Goal: Transaction & Acquisition: Obtain resource

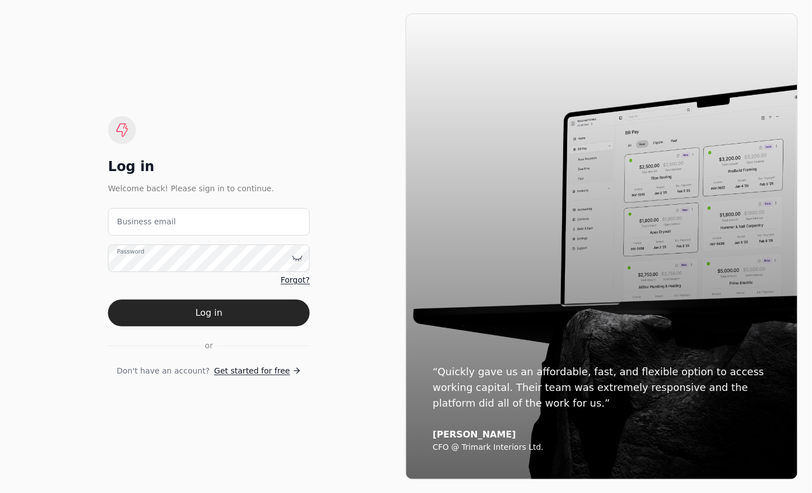
click at [143, 211] on email "Business email" at bounding box center [209, 221] width 202 height 27
type email "[EMAIL_ADDRESS][DOMAIN_NAME]"
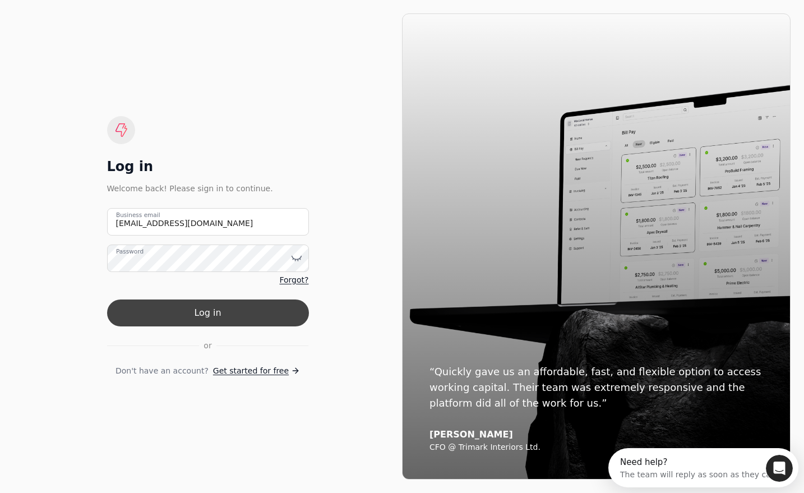
click at [188, 309] on button "Log in" at bounding box center [208, 312] width 202 height 27
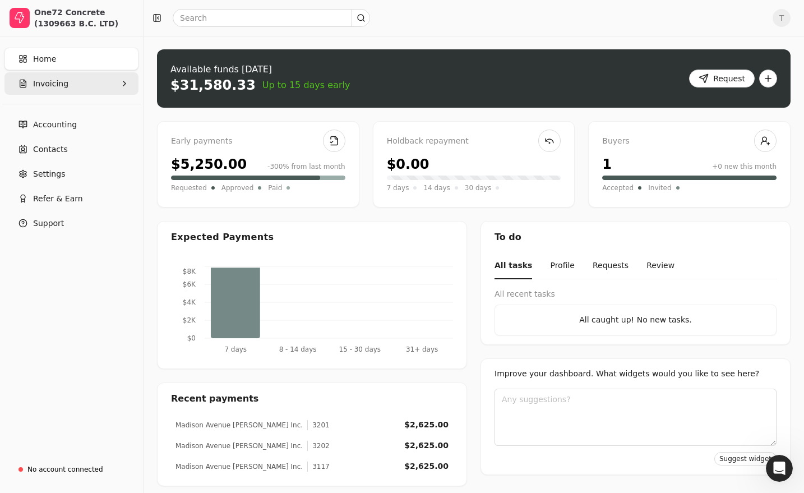
click at [63, 84] on span "Invoicing" at bounding box center [50, 84] width 35 height 12
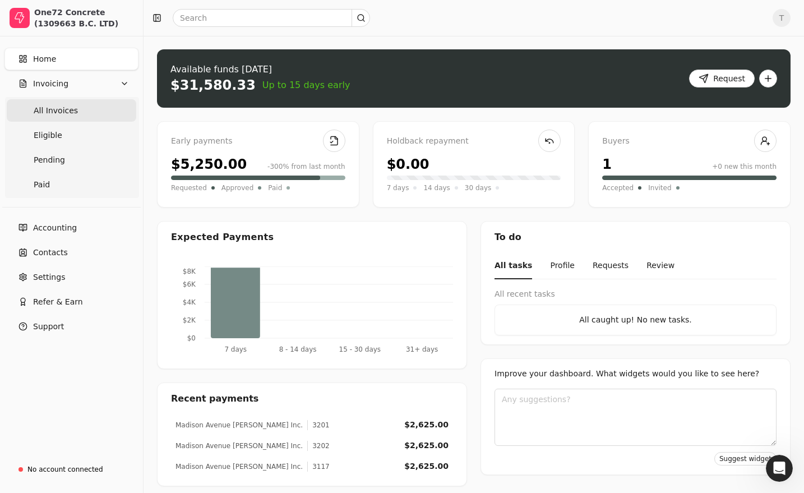
click at [67, 102] on Invoices "All Invoices" at bounding box center [71, 110] width 129 height 22
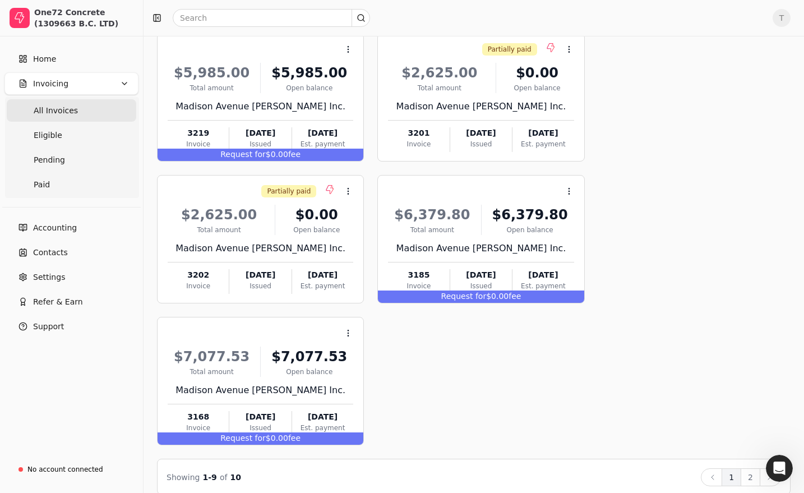
scroll to position [374, 0]
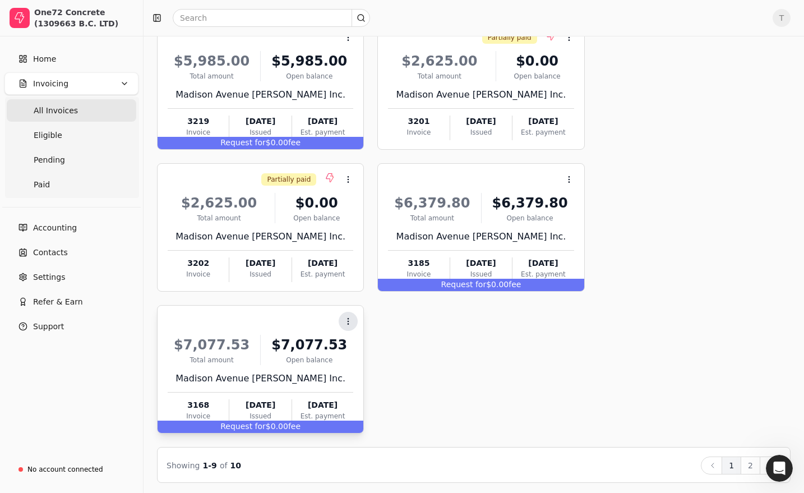
click at [346, 321] on icon at bounding box center [347, 321] width 9 height 9
click at [298, 347] on div "$7,077.53" at bounding box center [309, 345] width 88 height 20
click at [266, 411] on div "Issued" at bounding box center [260, 416] width 62 height 10
click at [268, 417] on div "Issued" at bounding box center [260, 416] width 62 height 10
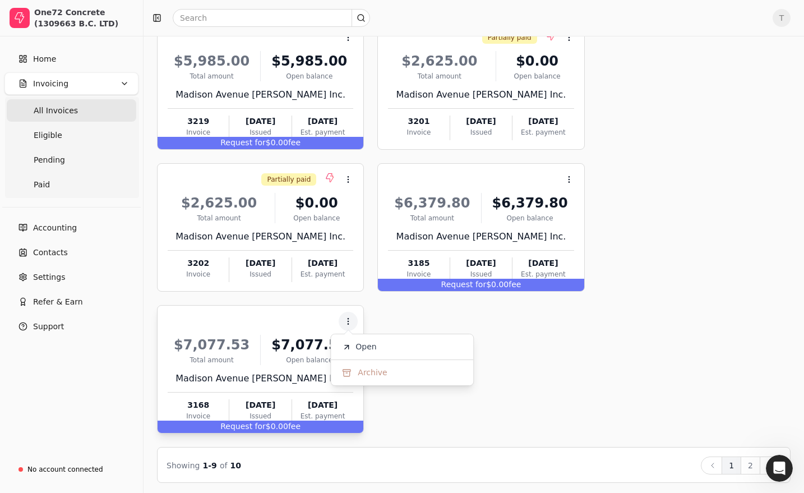
click at [268, 417] on div "Issued" at bounding box center [260, 416] width 62 height 10
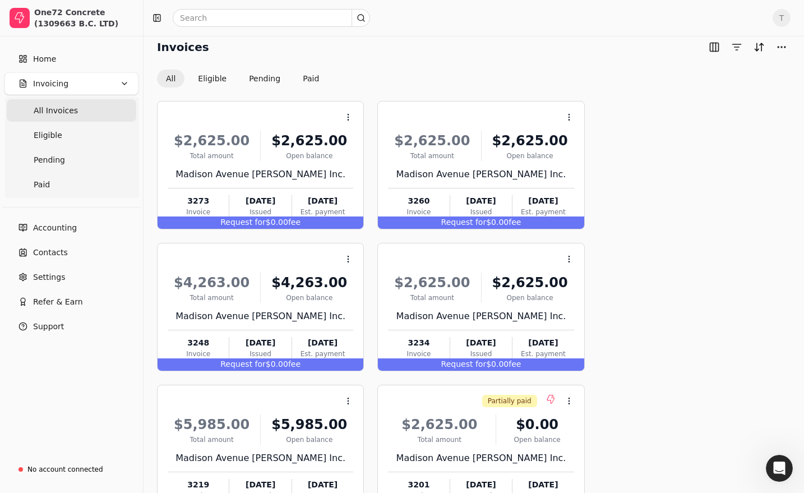
scroll to position [0, 0]
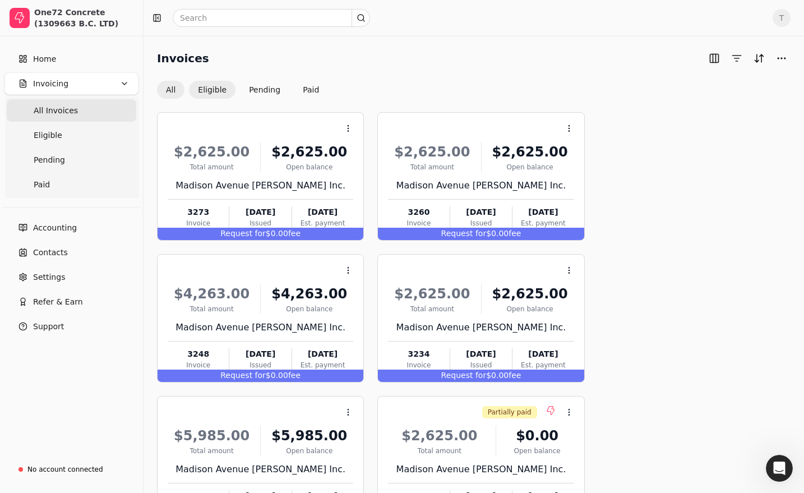
click at [224, 87] on button "Eligible" at bounding box center [212, 90] width 47 height 18
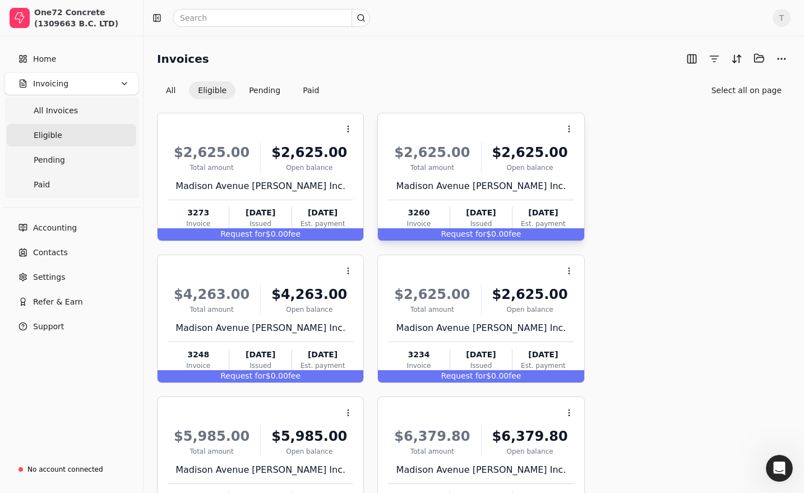
scroll to position [233, 0]
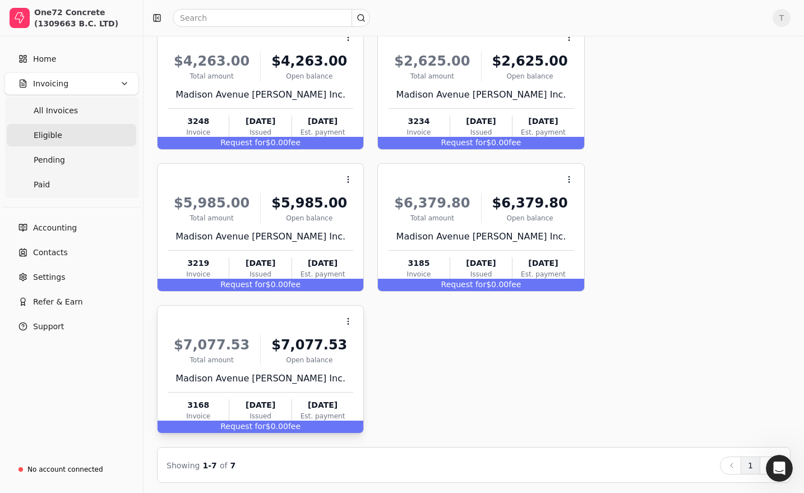
click at [302, 338] on div "$7,077.53" at bounding box center [309, 345] width 88 height 20
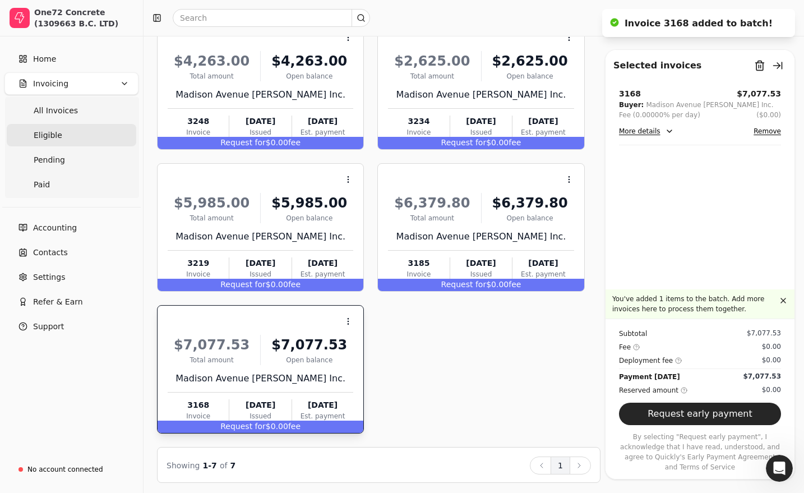
click at [505, 387] on div "Context Menu Button $2,625.00 Total amount $2,625.00 Open balance Madison Avenu…" at bounding box center [378, 157] width 443 height 554
click at [477, 280] on span "Request for" at bounding box center [463, 284] width 45 height 9
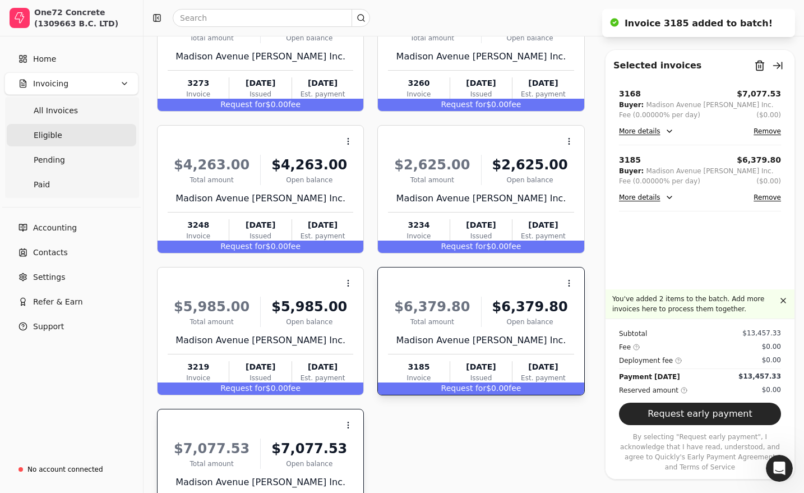
scroll to position [121, 0]
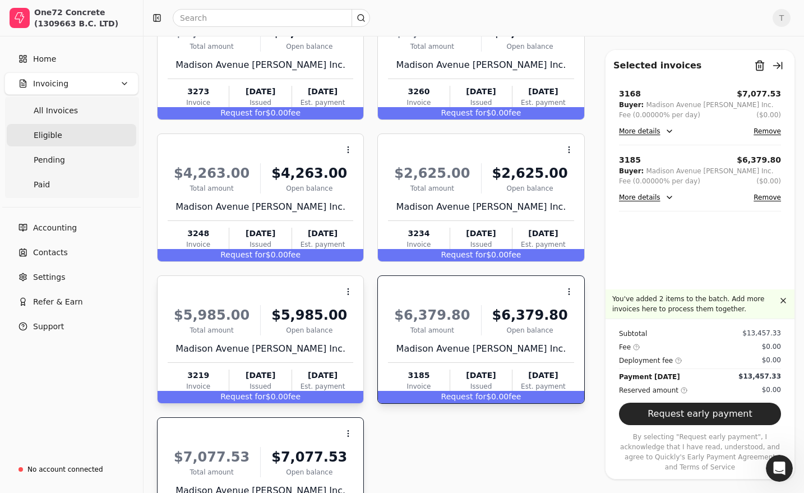
click at [307, 391] on div "Request for $0.00 fee" at bounding box center [260, 397] width 206 height 12
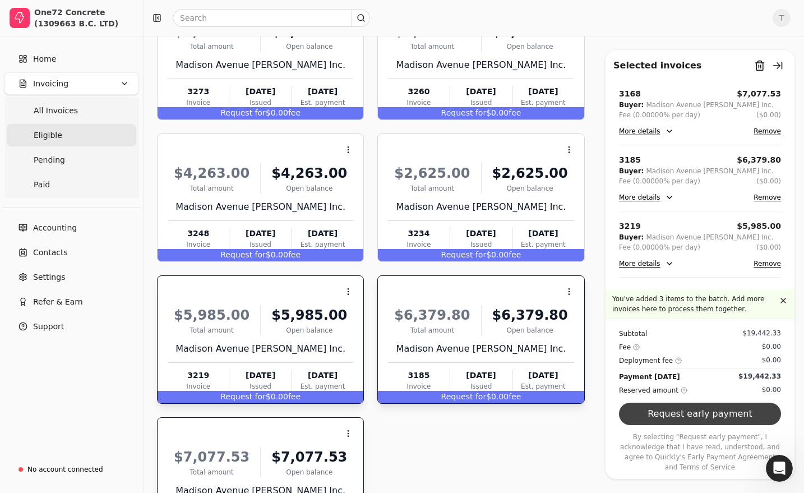
click at [694, 425] on button "Request early payment" at bounding box center [700, 413] width 162 height 22
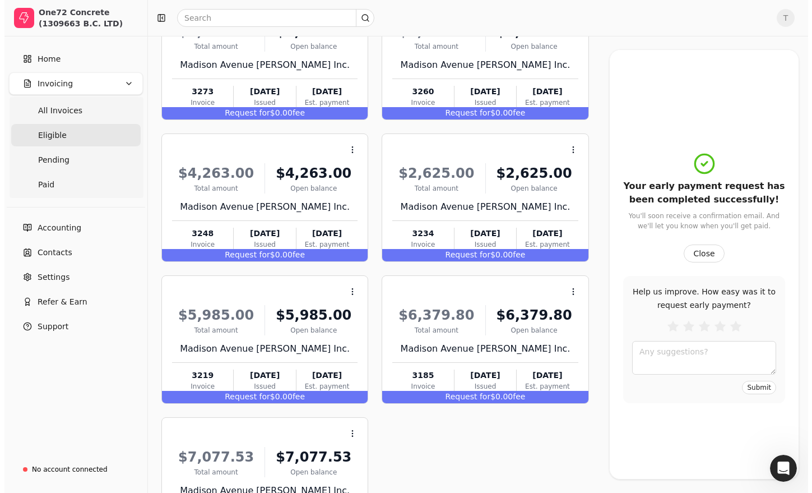
scroll to position [0, 0]
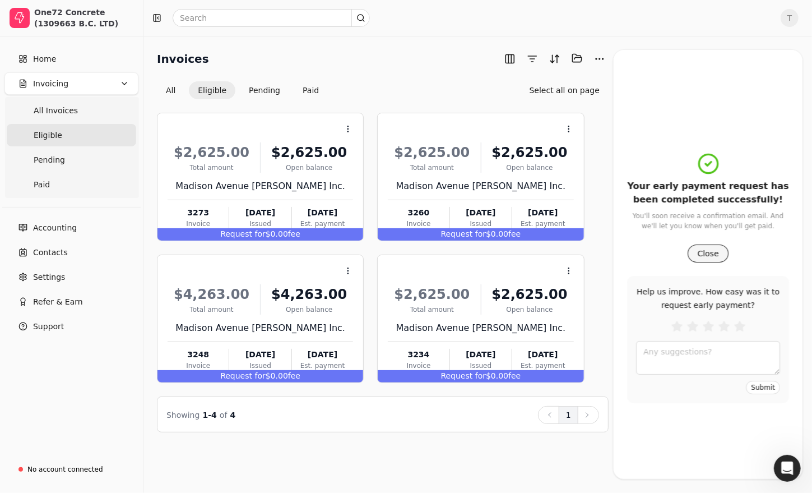
click at [710, 252] on button "Close" at bounding box center [708, 253] width 40 height 18
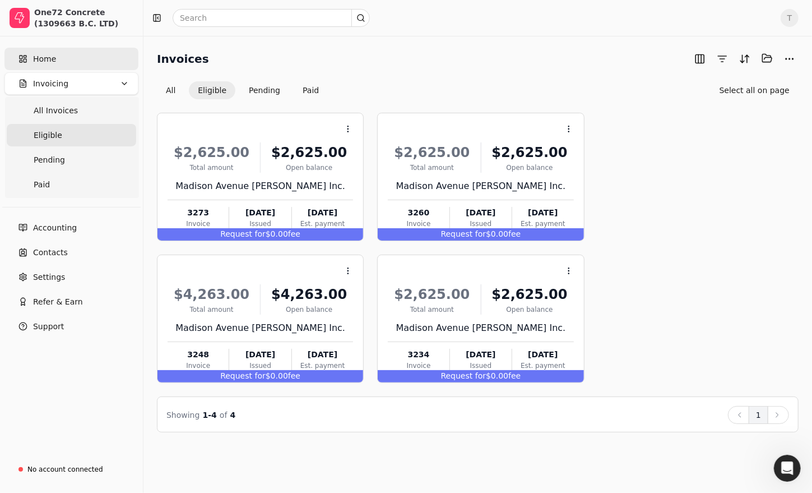
click at [51, 61] on span "Home" at bounding box center [44, 59] width 23 height 12
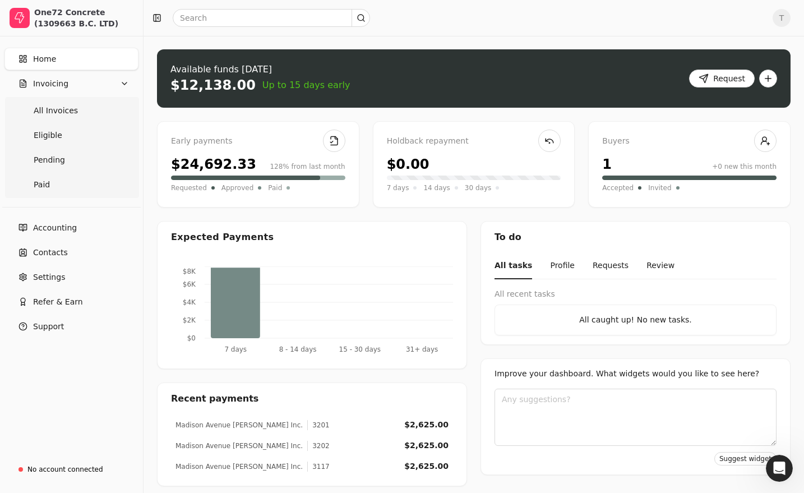
click at [790, 21] on span "T" at bounding box center [781, 18] width 18 height 18
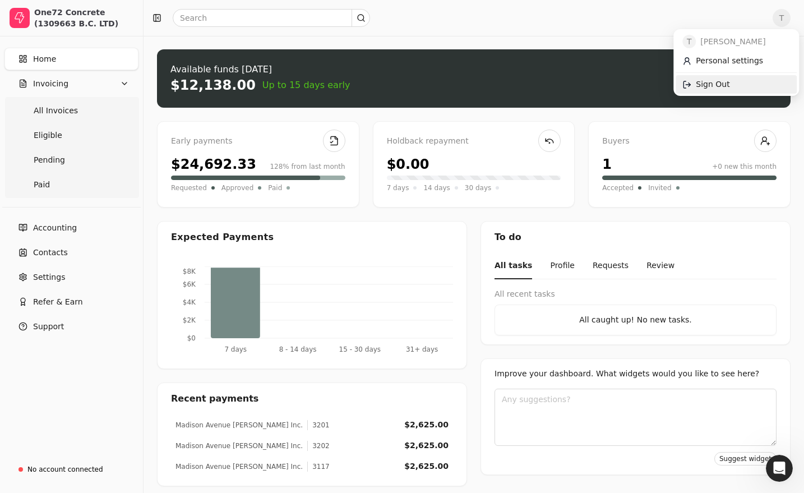
click at [702, 84] on span "Sign Out" at bounding box center [712, 84] width 34 height 12
